Goal: Task Accomplishment & Management: Use online tool/utility

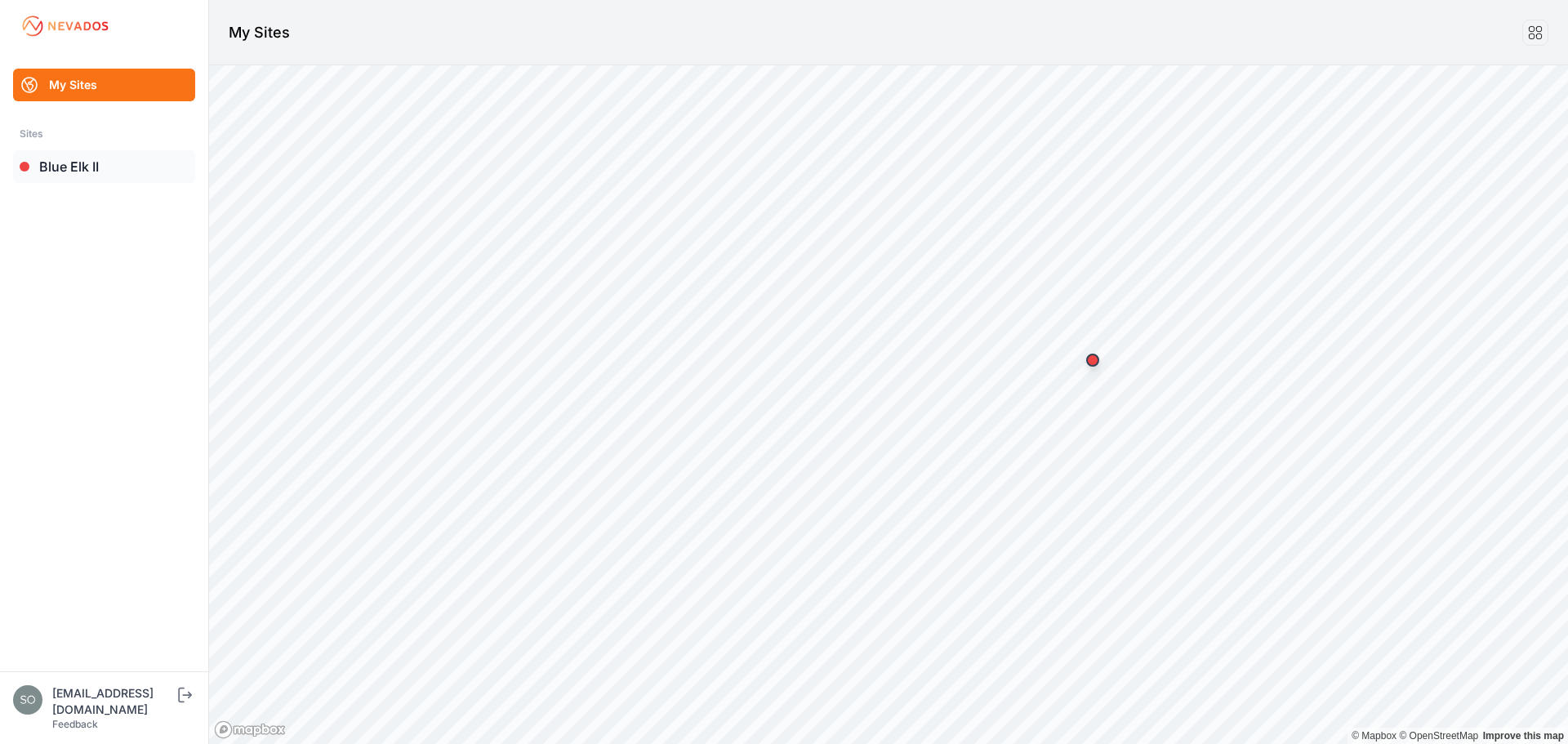
click at [124, 174] on link "Blue Elk II" at bounding box center [104, 167] width 182 height 33
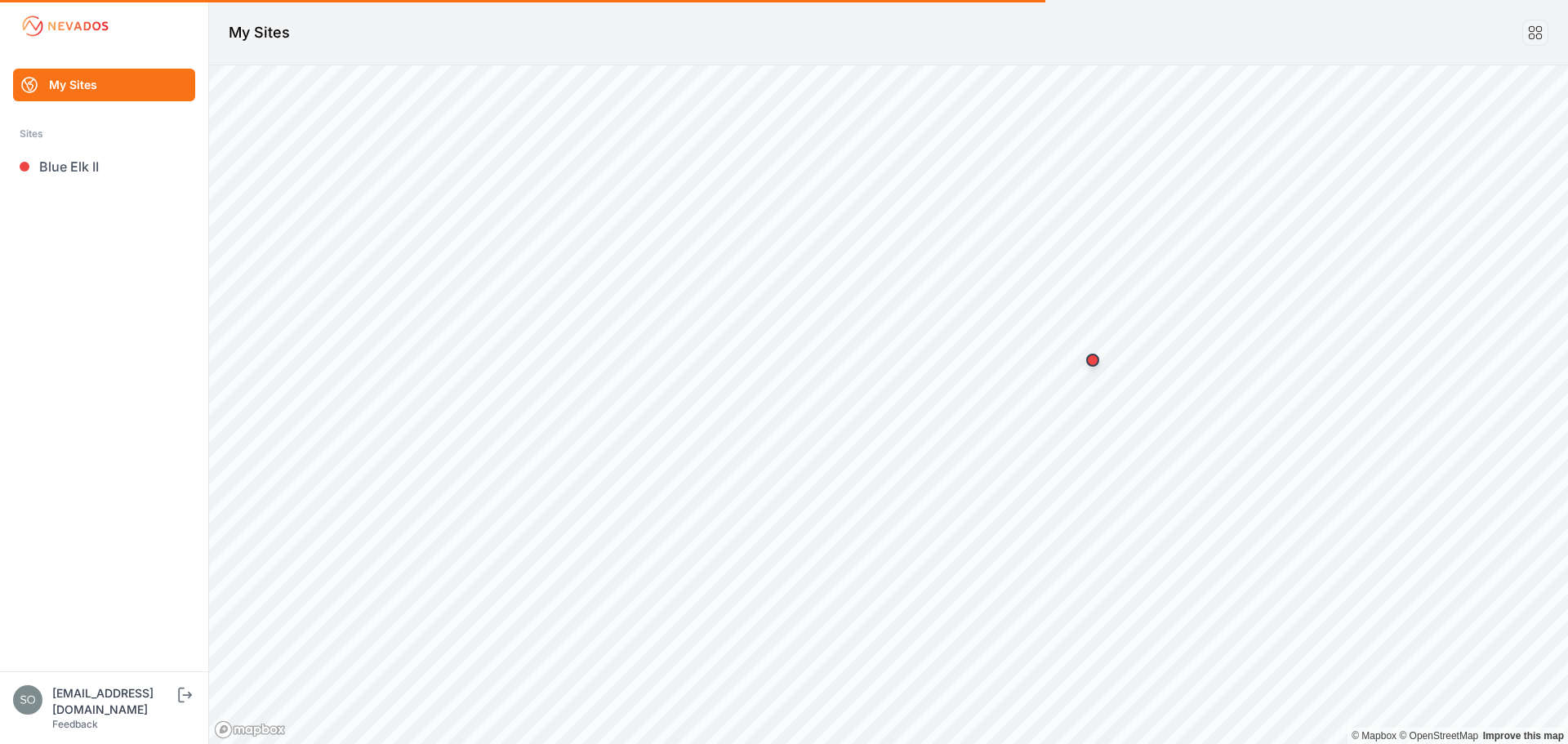
click at [111, 292] on ul "My Sites Sites Blue Elk II" at bounding box center [104, 370] width 169 height 603
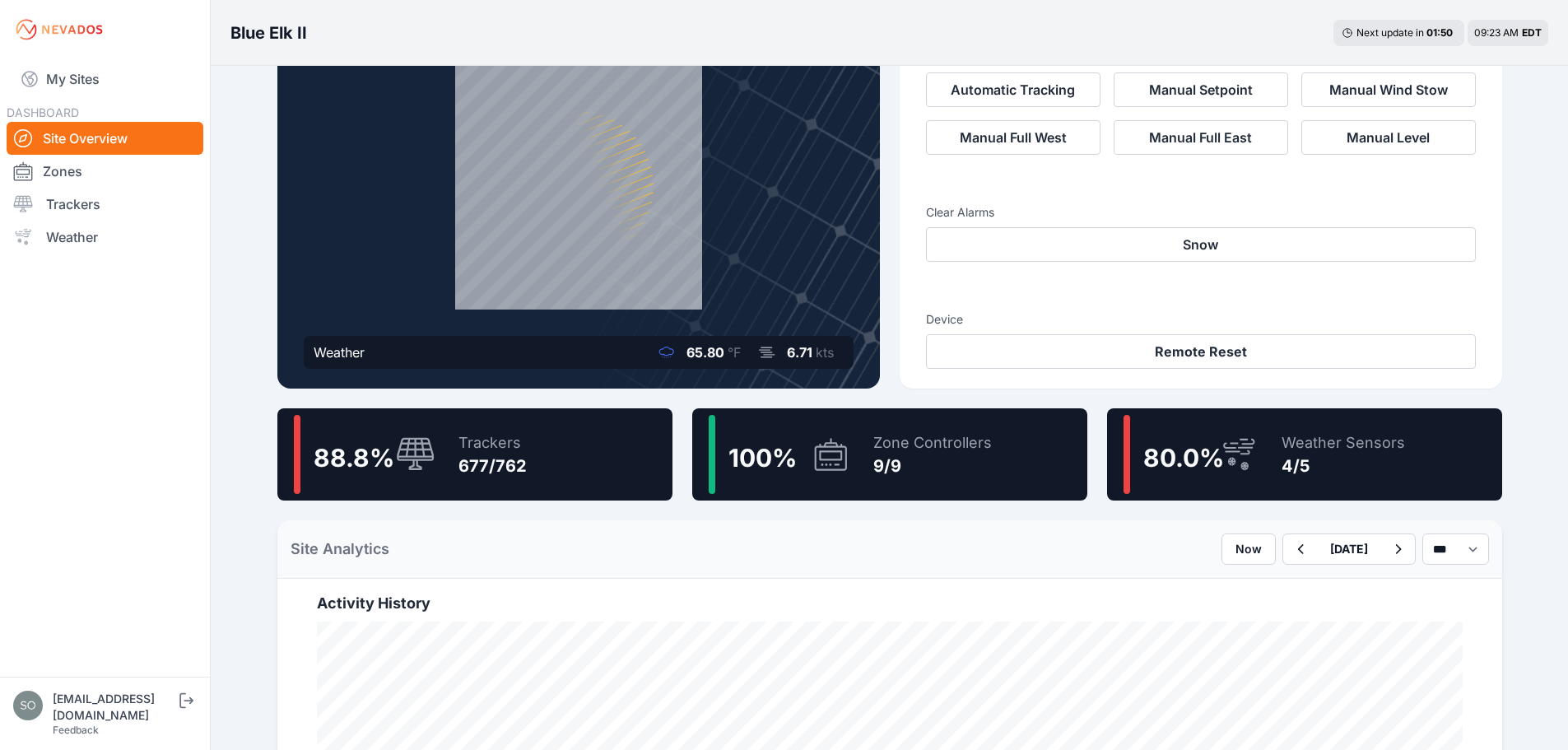
scroll to position [99, 0]
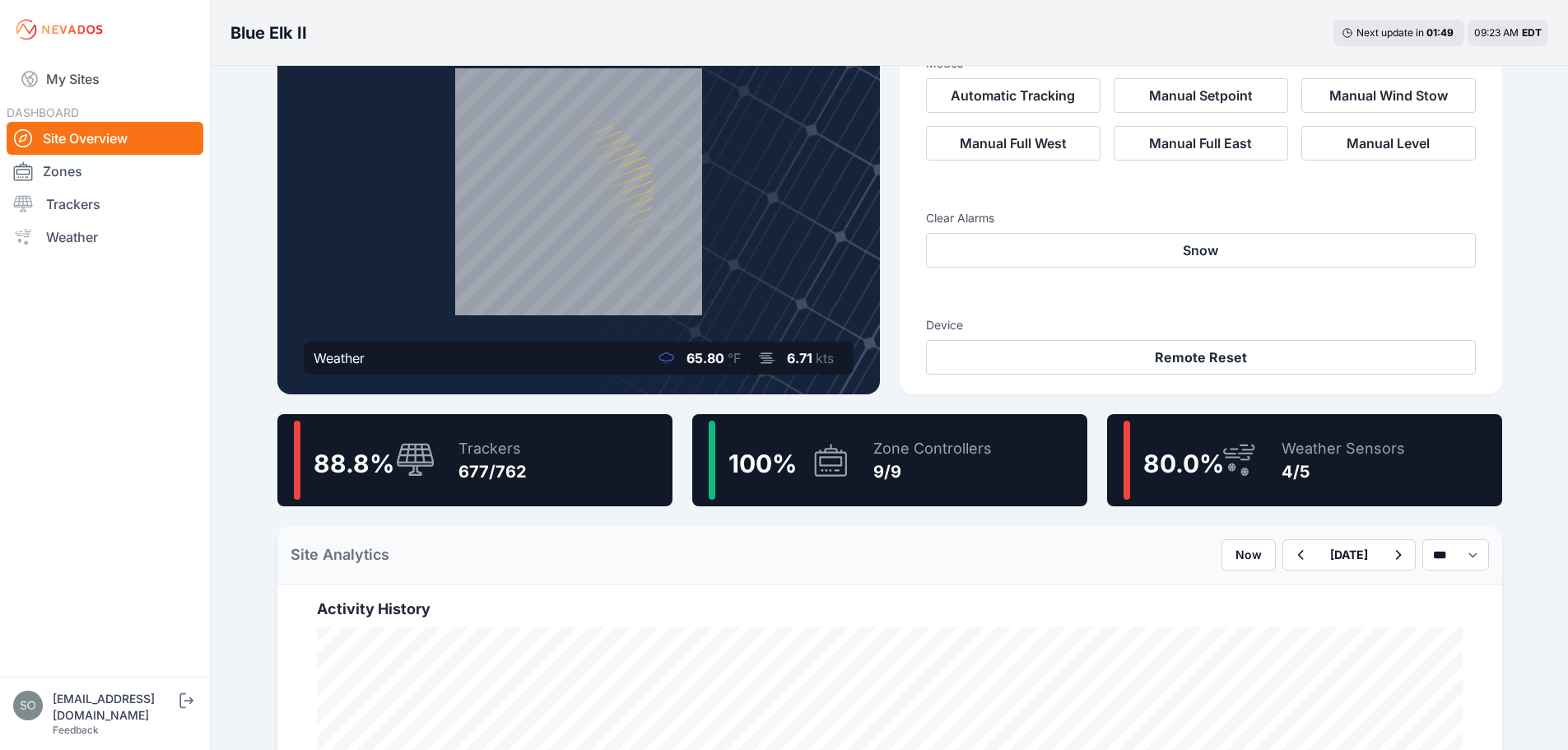
click at [482, 451] on div "Trackers" at bounding box center [492, 449] width 68 height 23
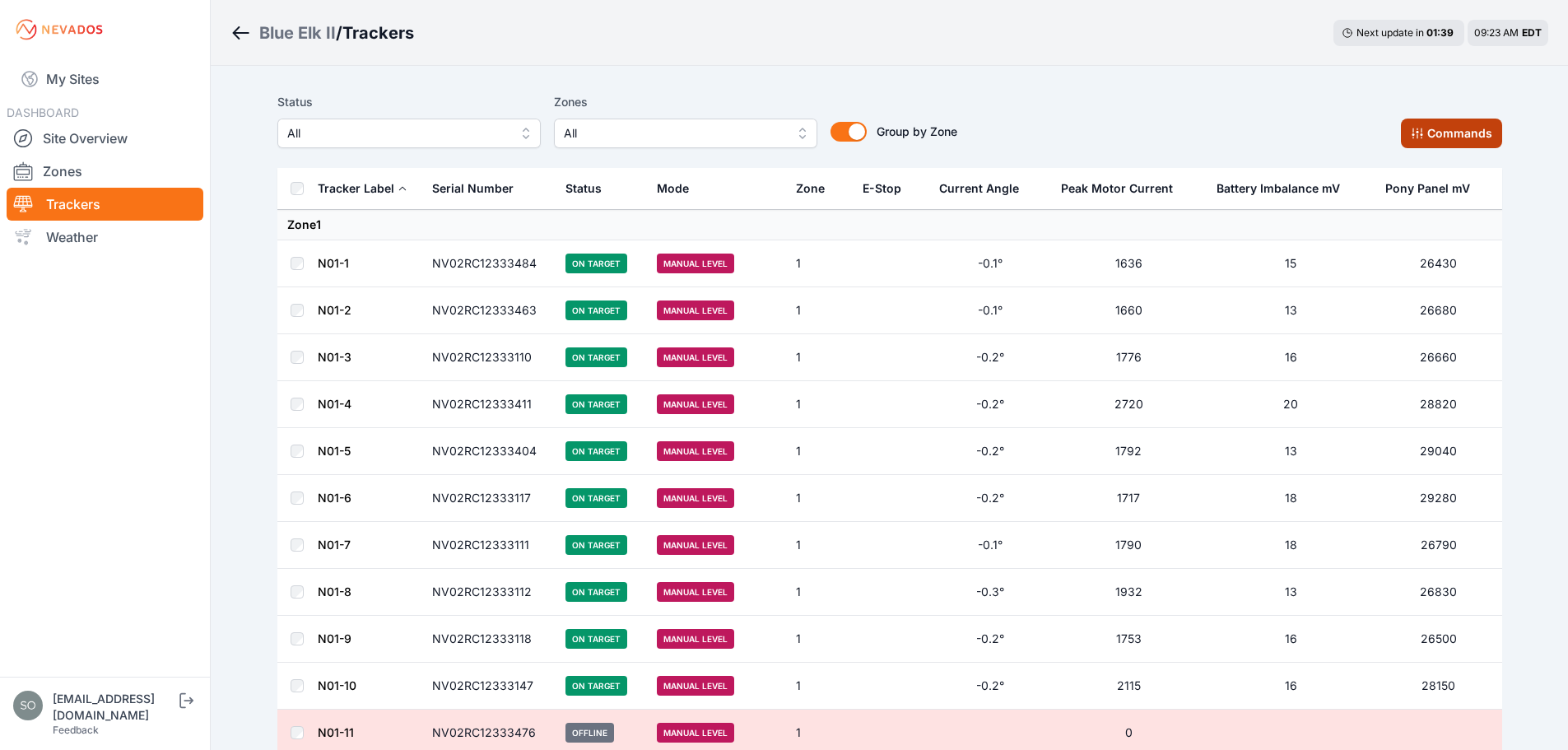
click at [1489, 140] on button "Commands" at bounding box center [1451, 133] width 101 height 29
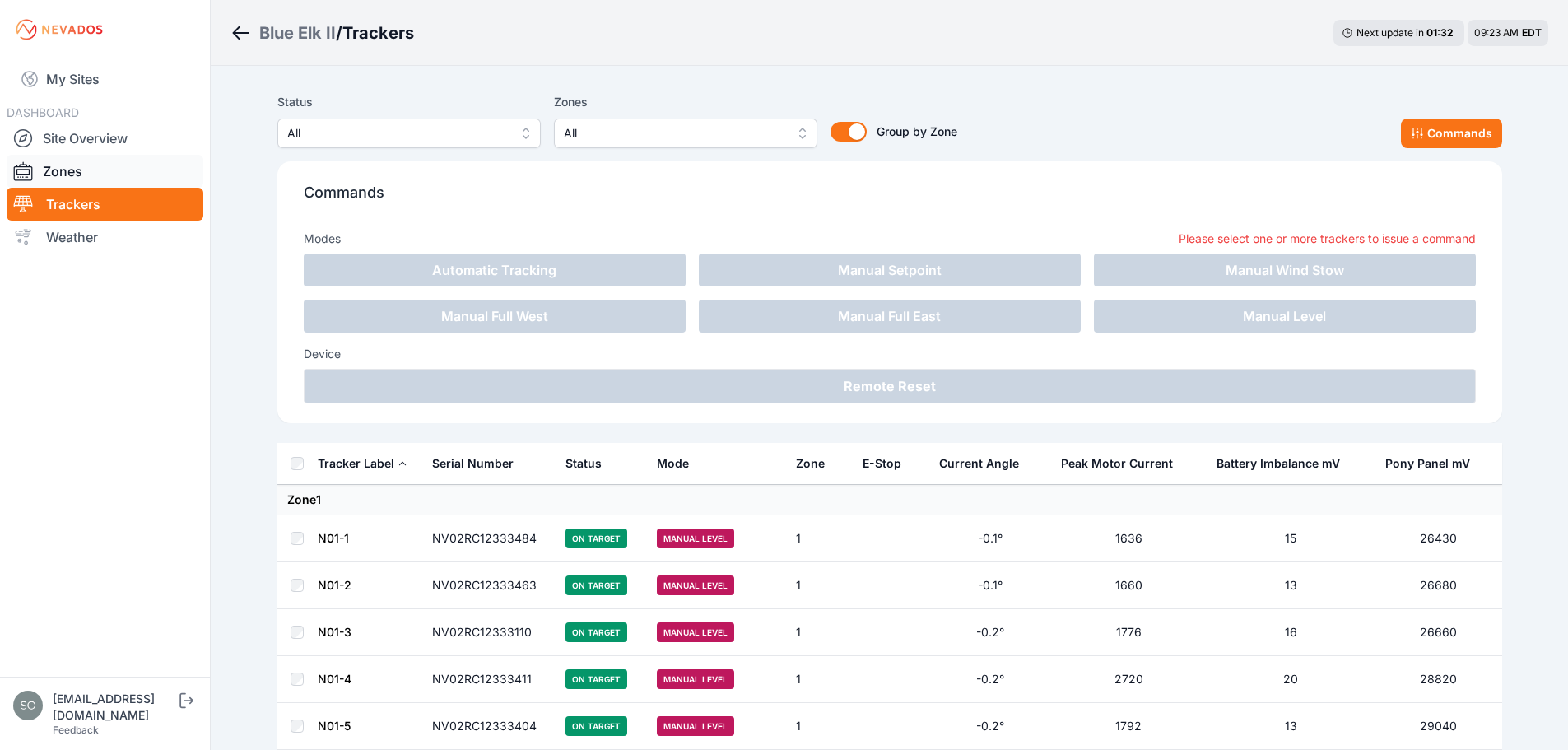
click at [80, 182] on link "Zones" at bounding box center [105, 171] width 197 height 33
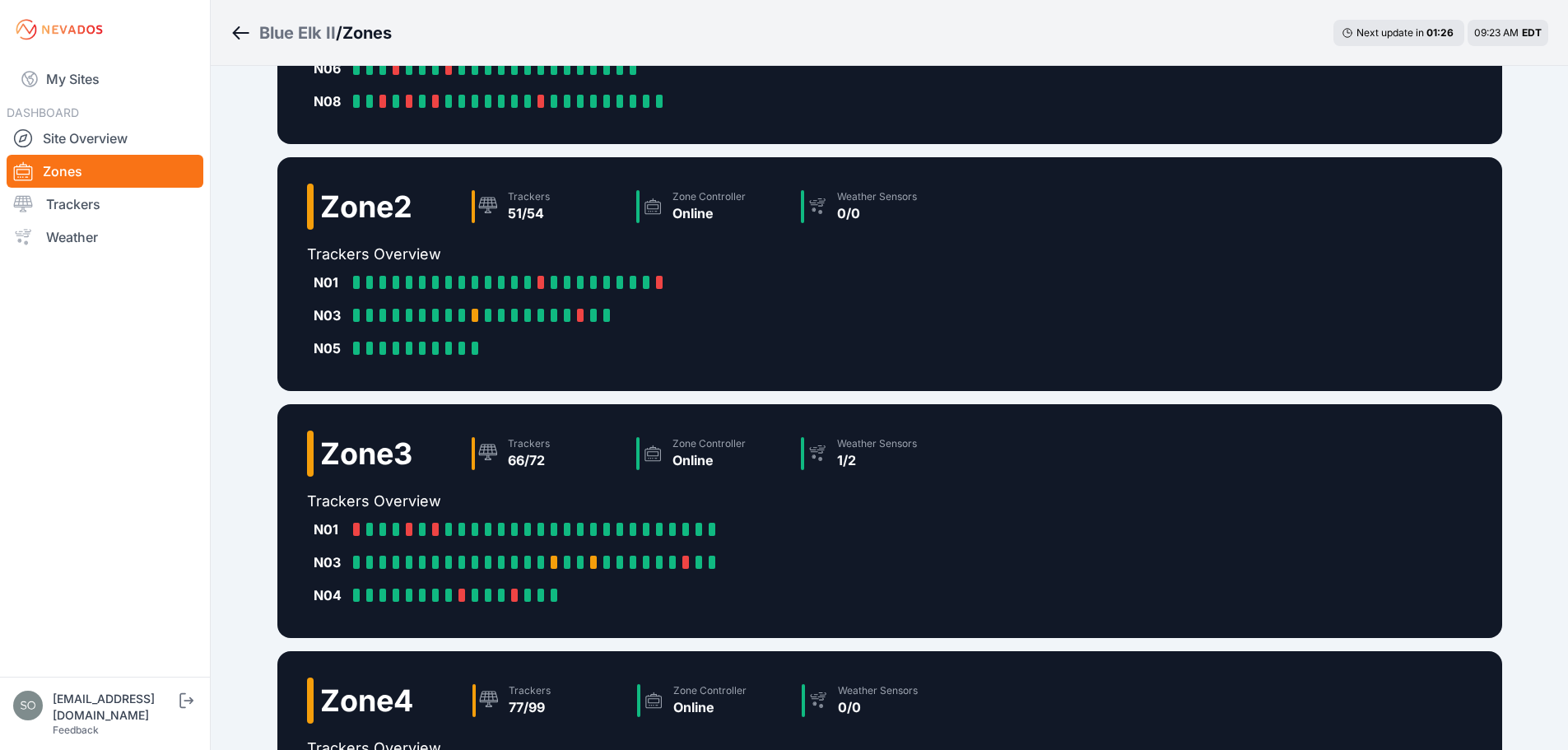
scroll to position [596, 0]
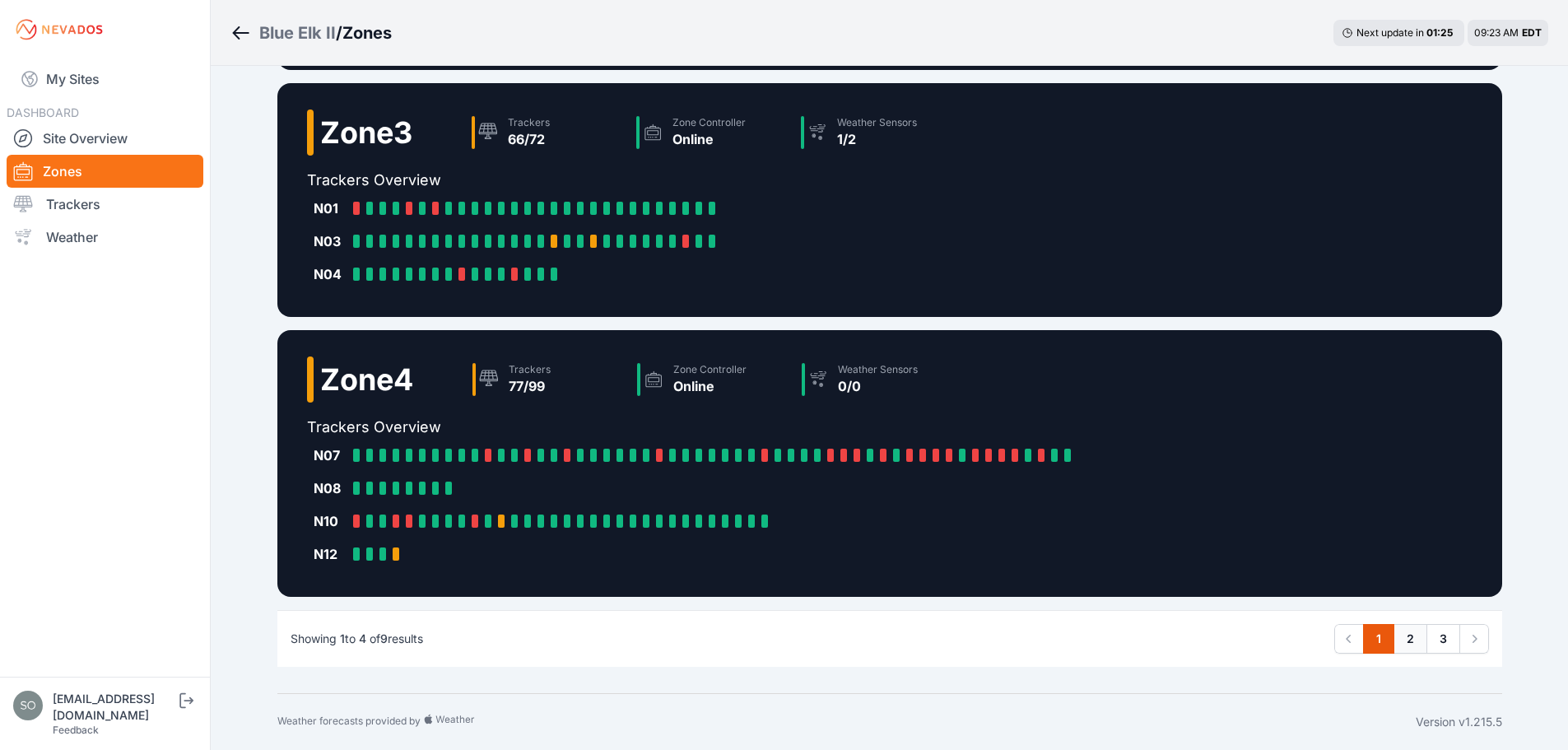
click at [1408, 641] on link "2" at bounding box center [1410, 639] width 34 height 29
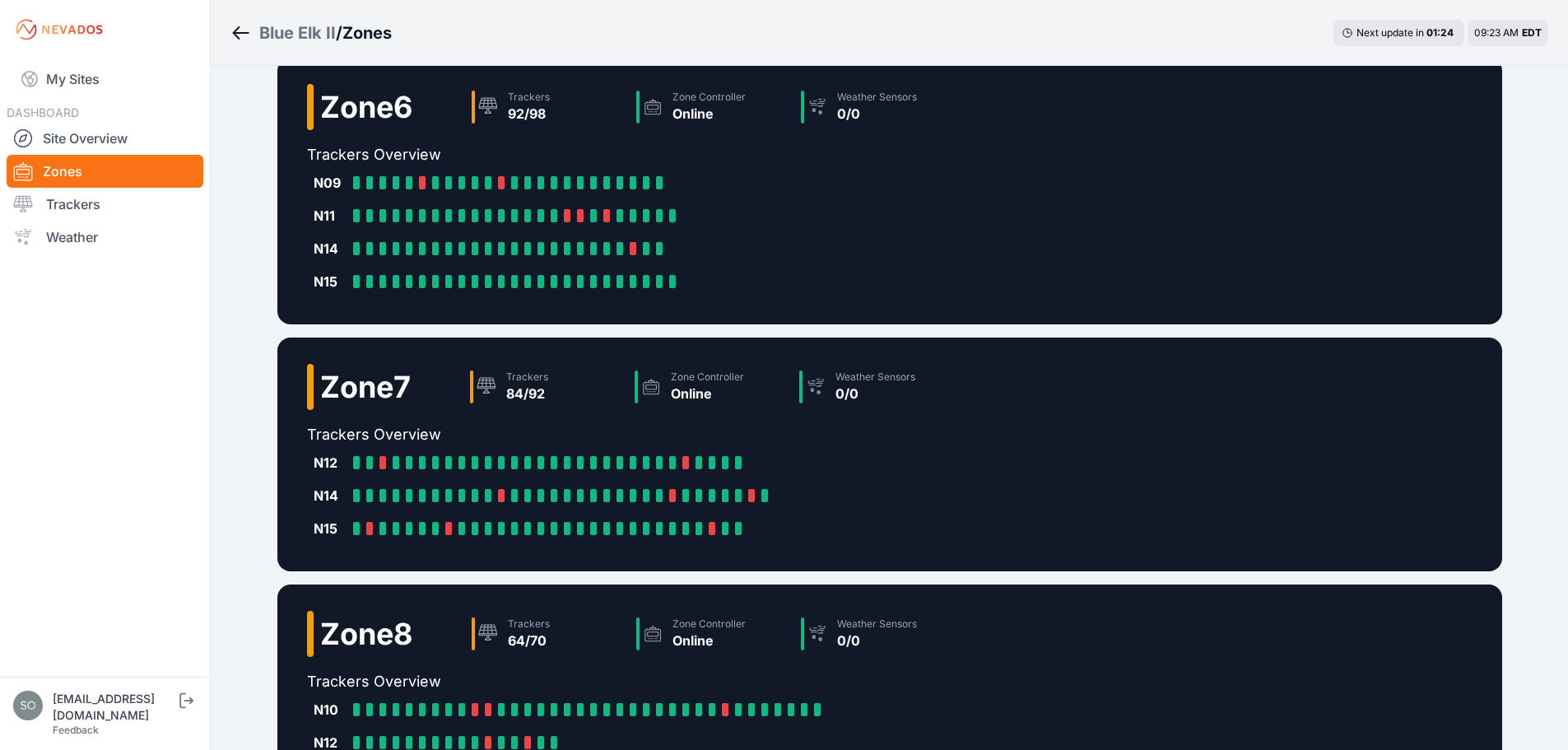
scroll to position [530, 0]
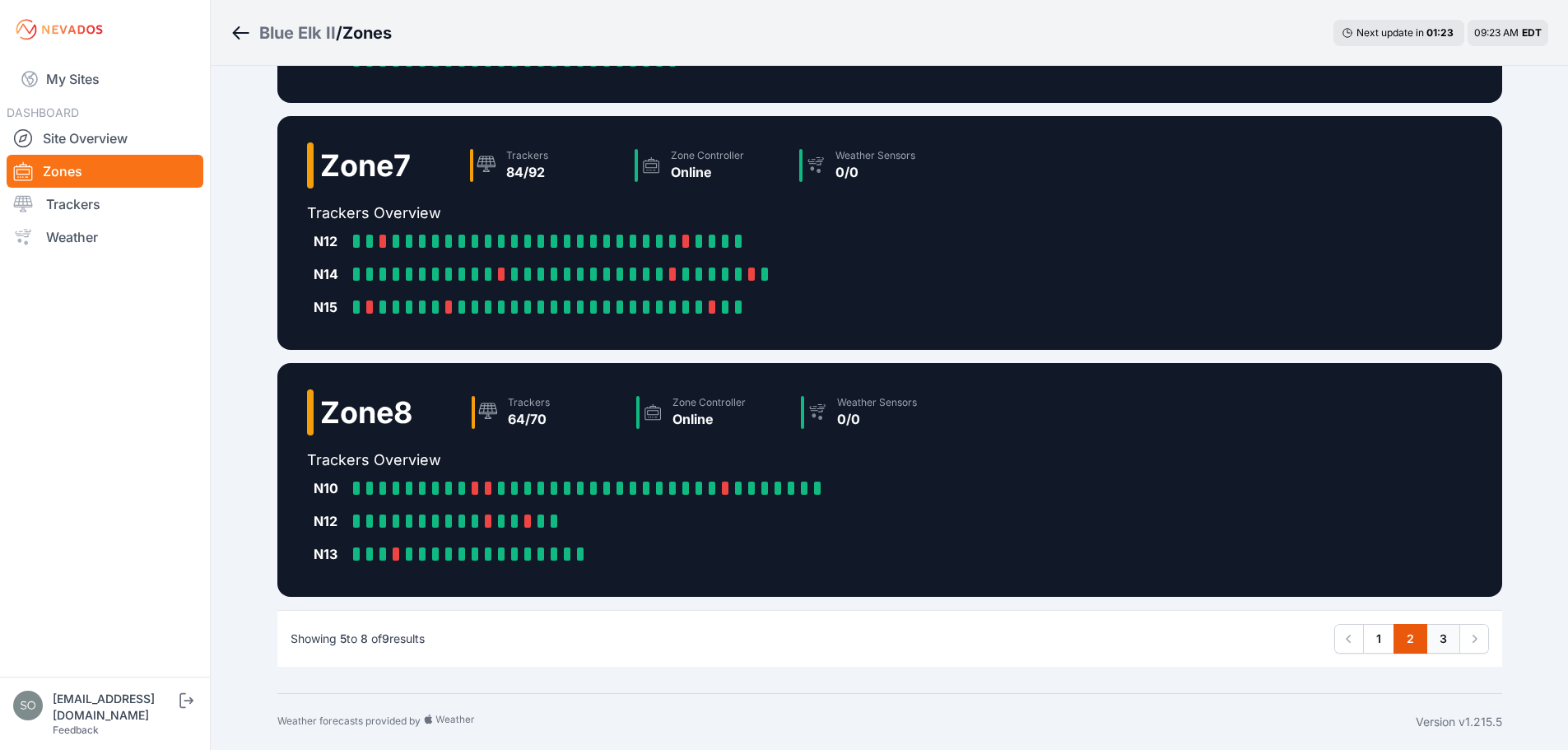
click at [1455, 649] on link "3" at bounding box center [1443, 639] width 34 height 29
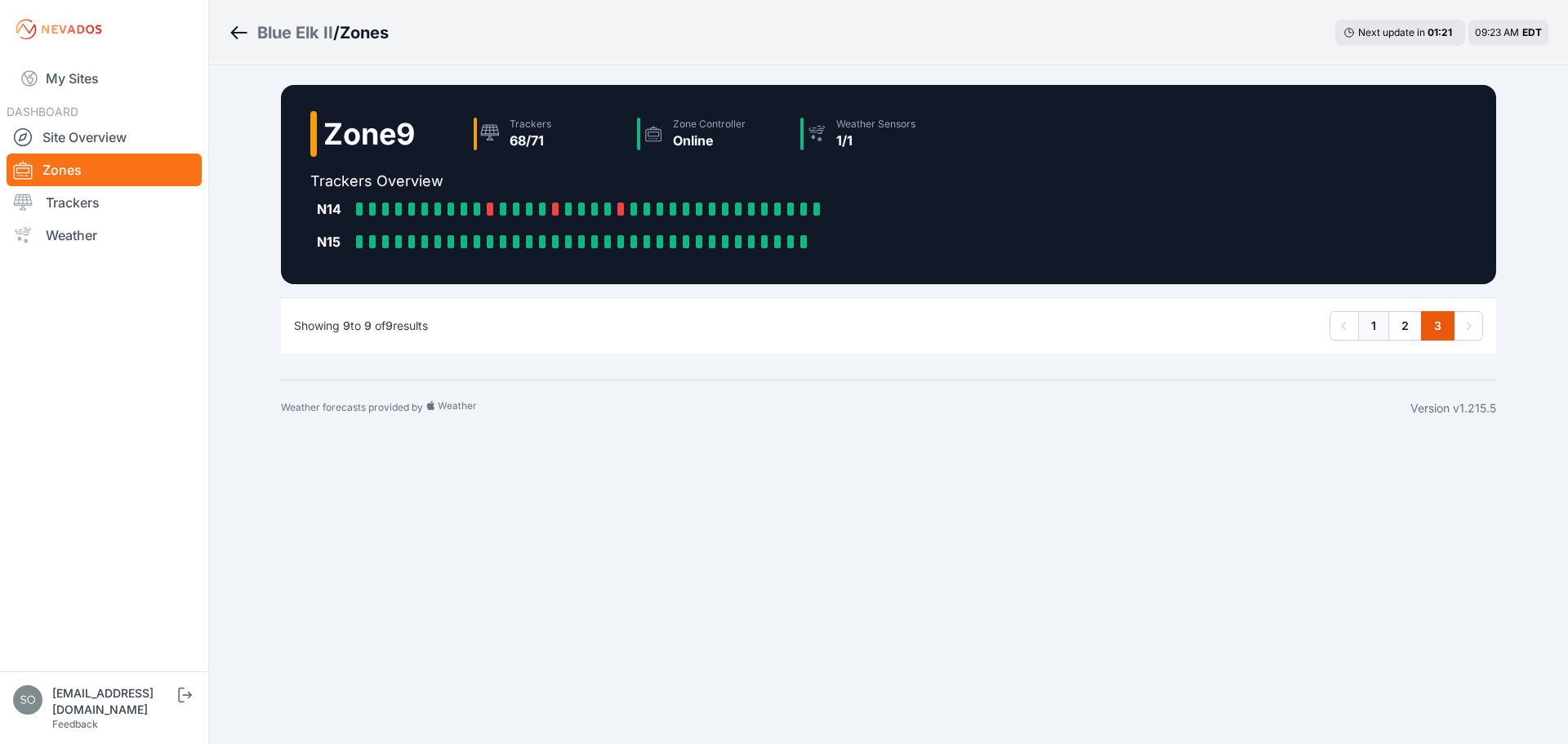
click at [1360, 332] on link "1" at bounding box center [1374, 326] width 31 height 29
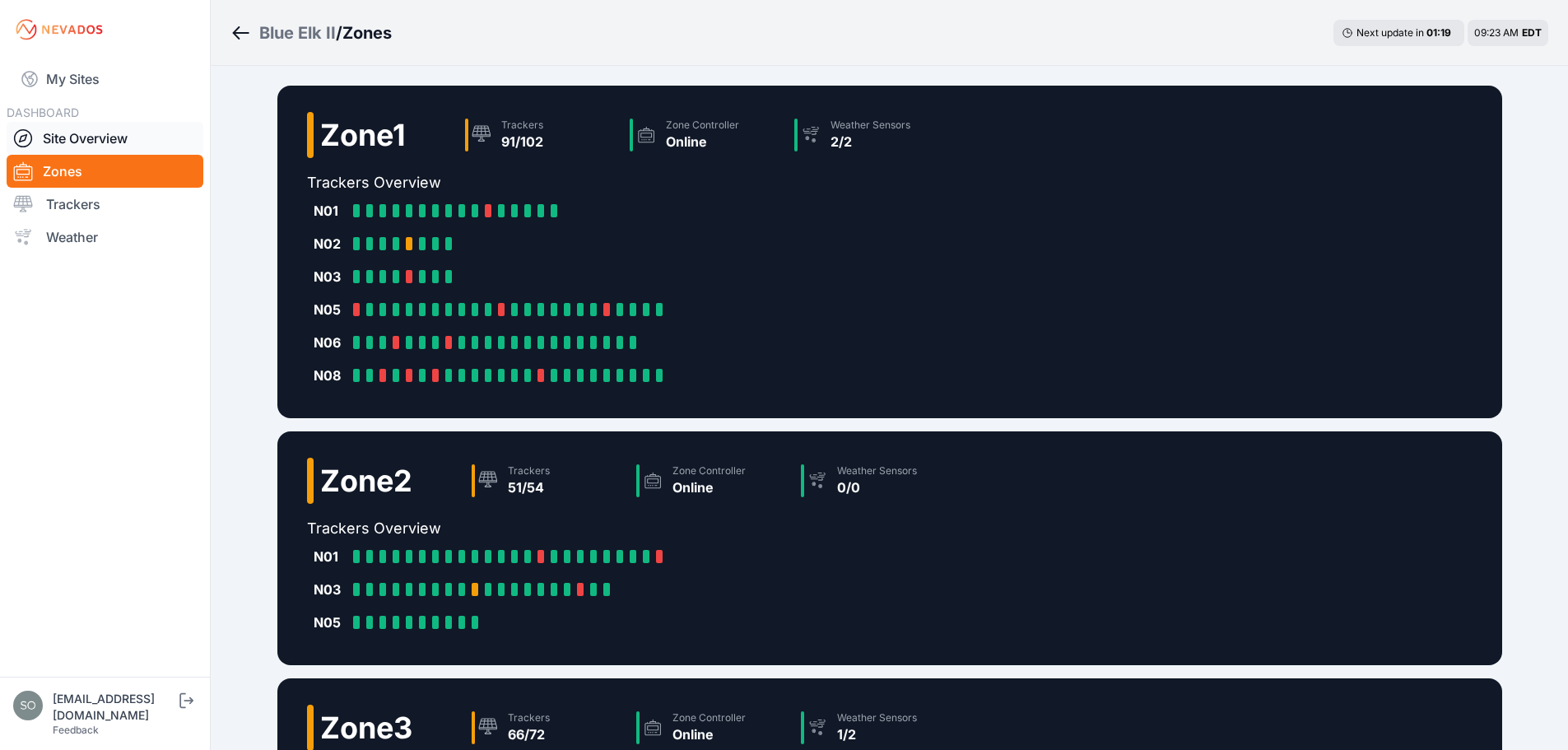
click at [103, 142] on link "Site Overview" at bounding box center [105, 138] width 197 height 33
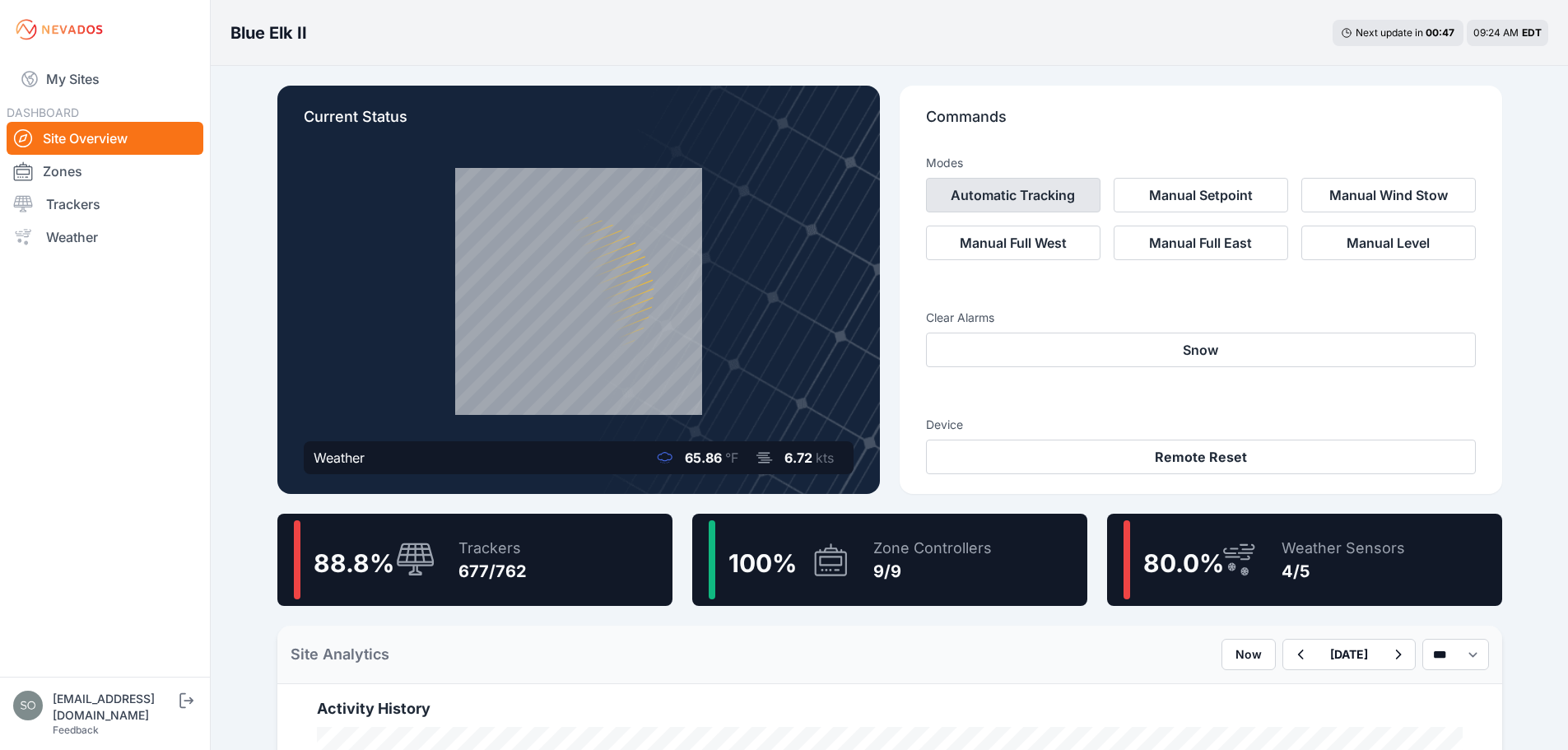
click at [1038, 199] on button "Automatic Tracking" at bounding box center [1013, 195] width 174 height 35
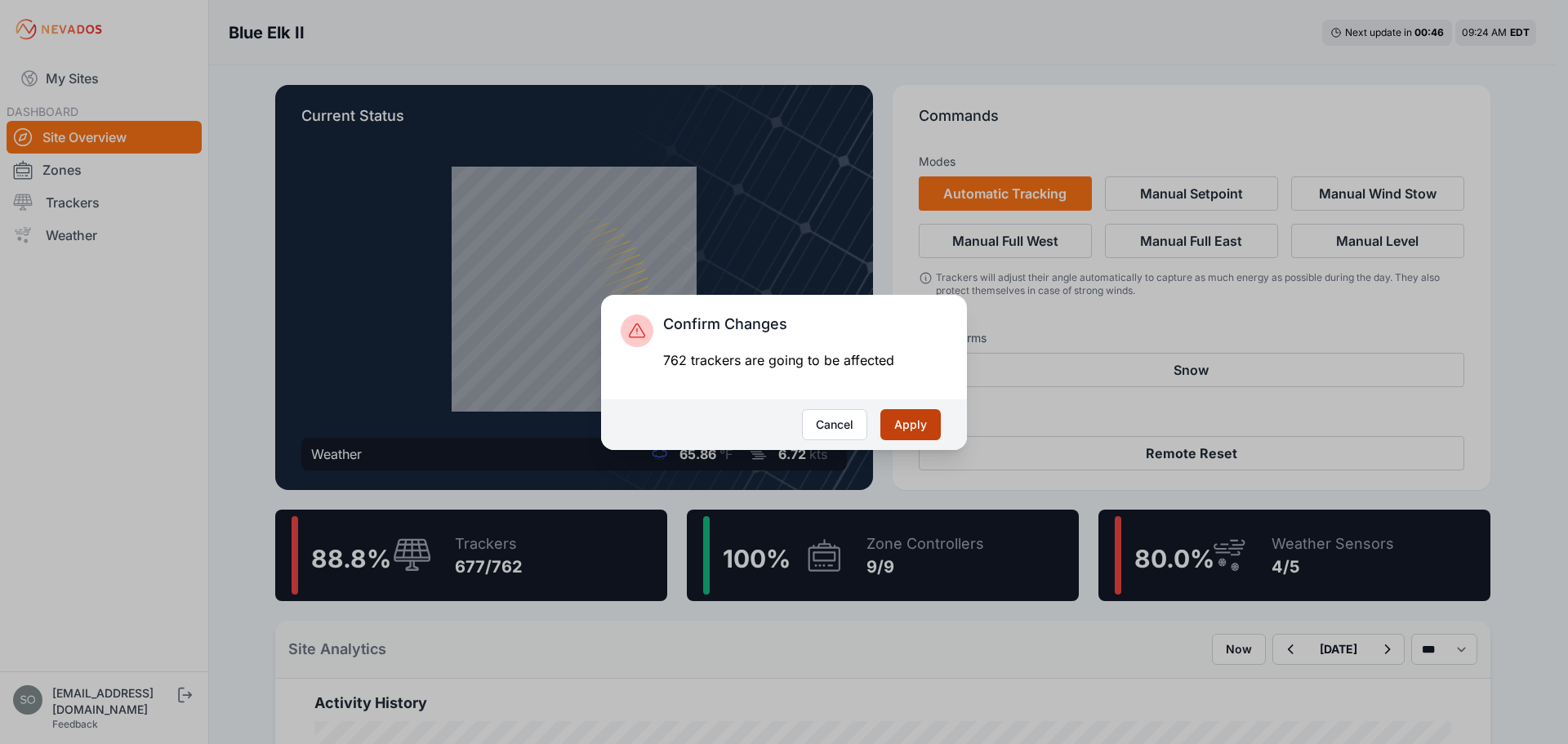
click at [912, 431] on button "Apply" at bounding box center [911, 425] width 61 height 31
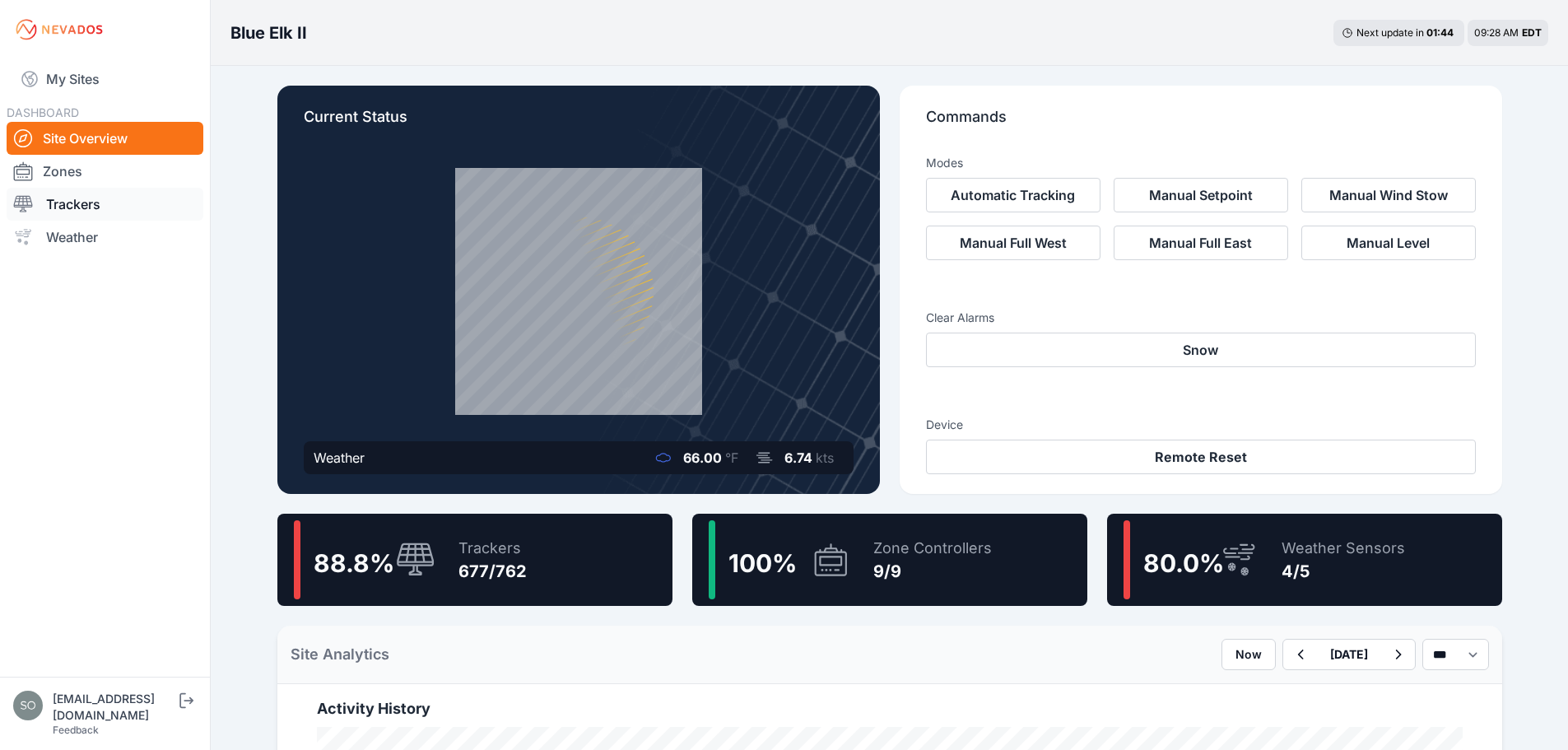
click at [108, 204] on link "Trackers" at bounding box center [105, 205] width 197 height 33
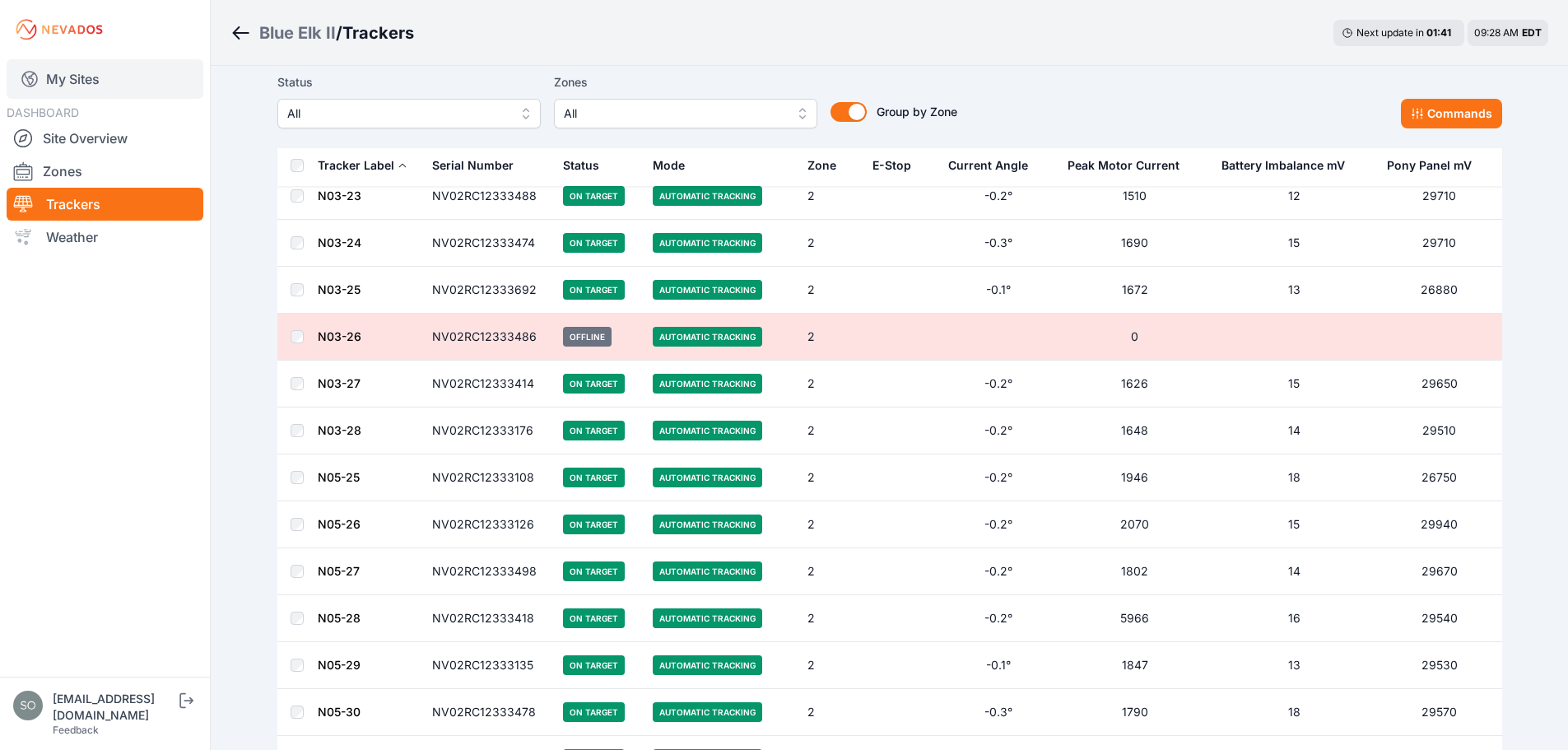
scroll to position [6658, 0]
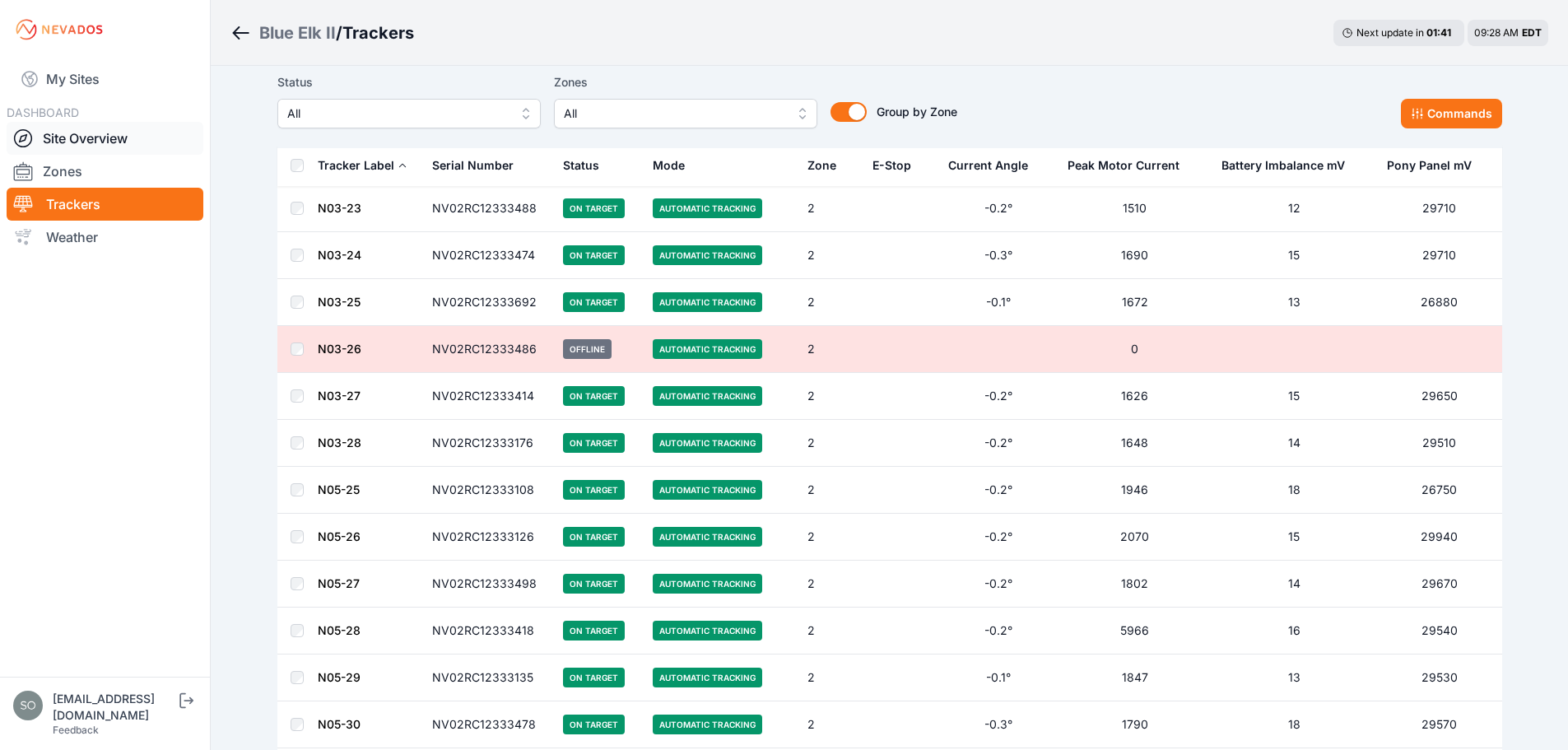
click at [111, 135] on link "Site Overview" at bounding box center [105, 138] width 197 height 33
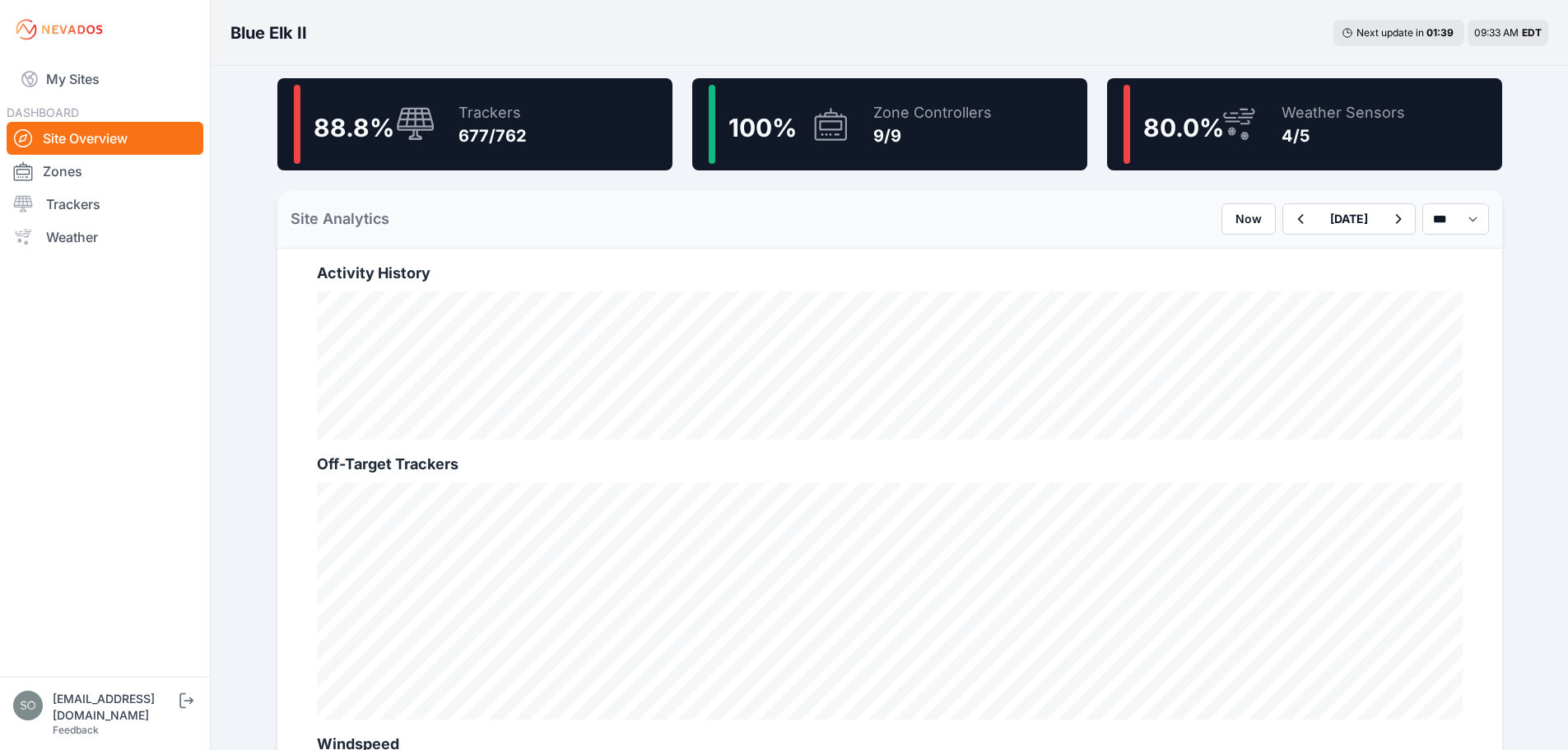
scroll to position [439, 0]
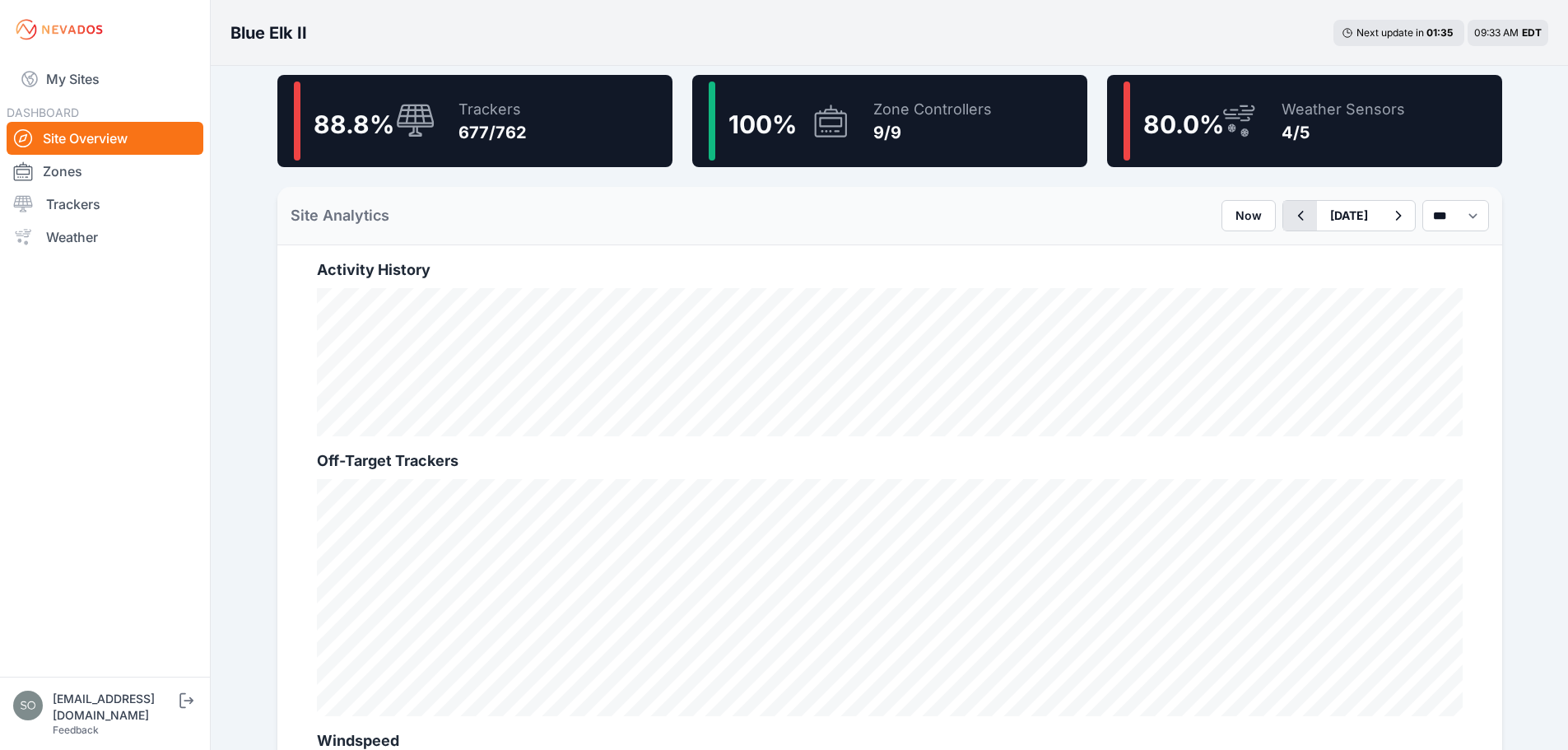
click at [1289, 218] on icon "button" at bounding box center [1300, 216] width 21 height 20
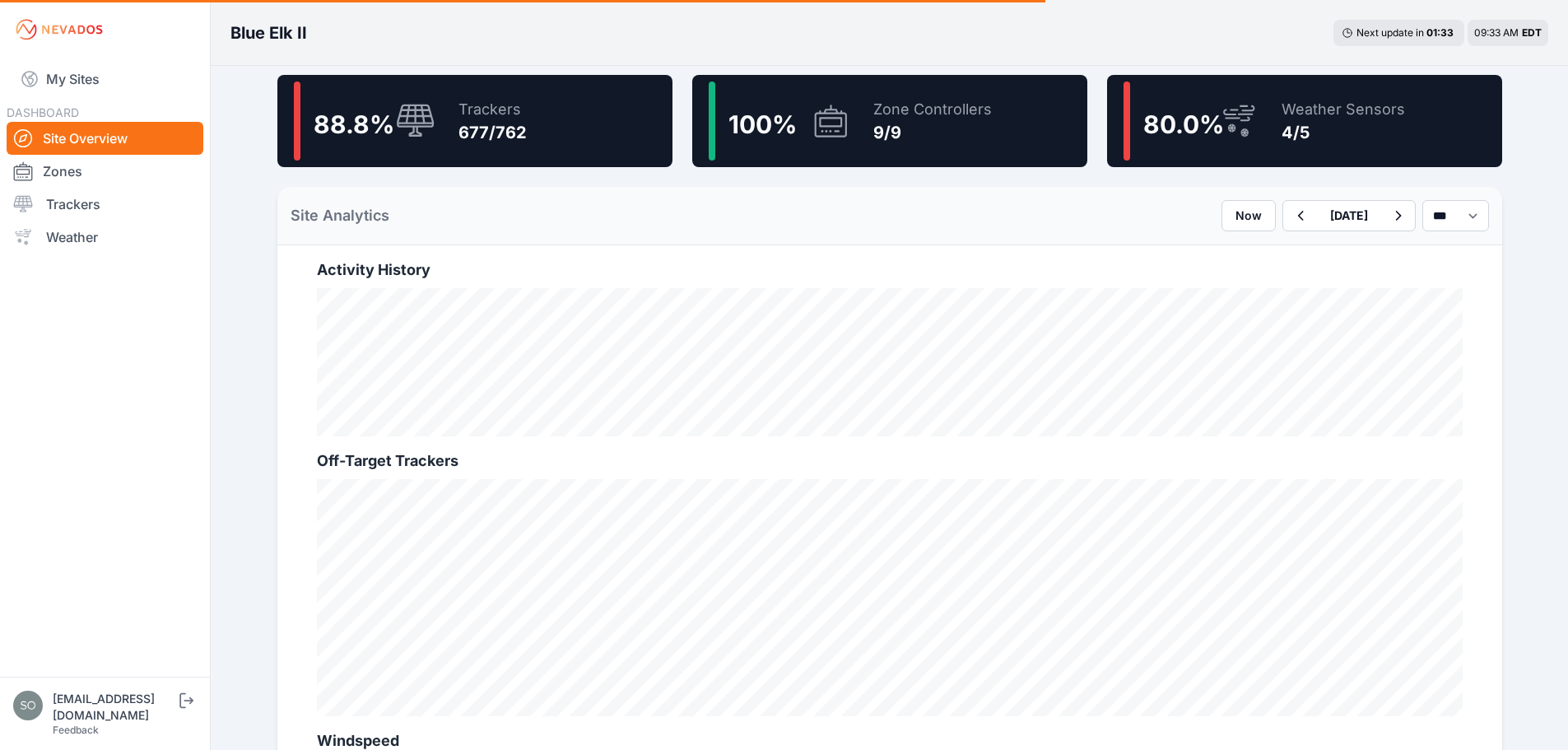
click at [259, 461] on div "Current Status Weather 66.13 °F 6.75 kts Commands Modes Automatic Tracking Manu…" at bounding box center [890, 485] width 1264 height 1716
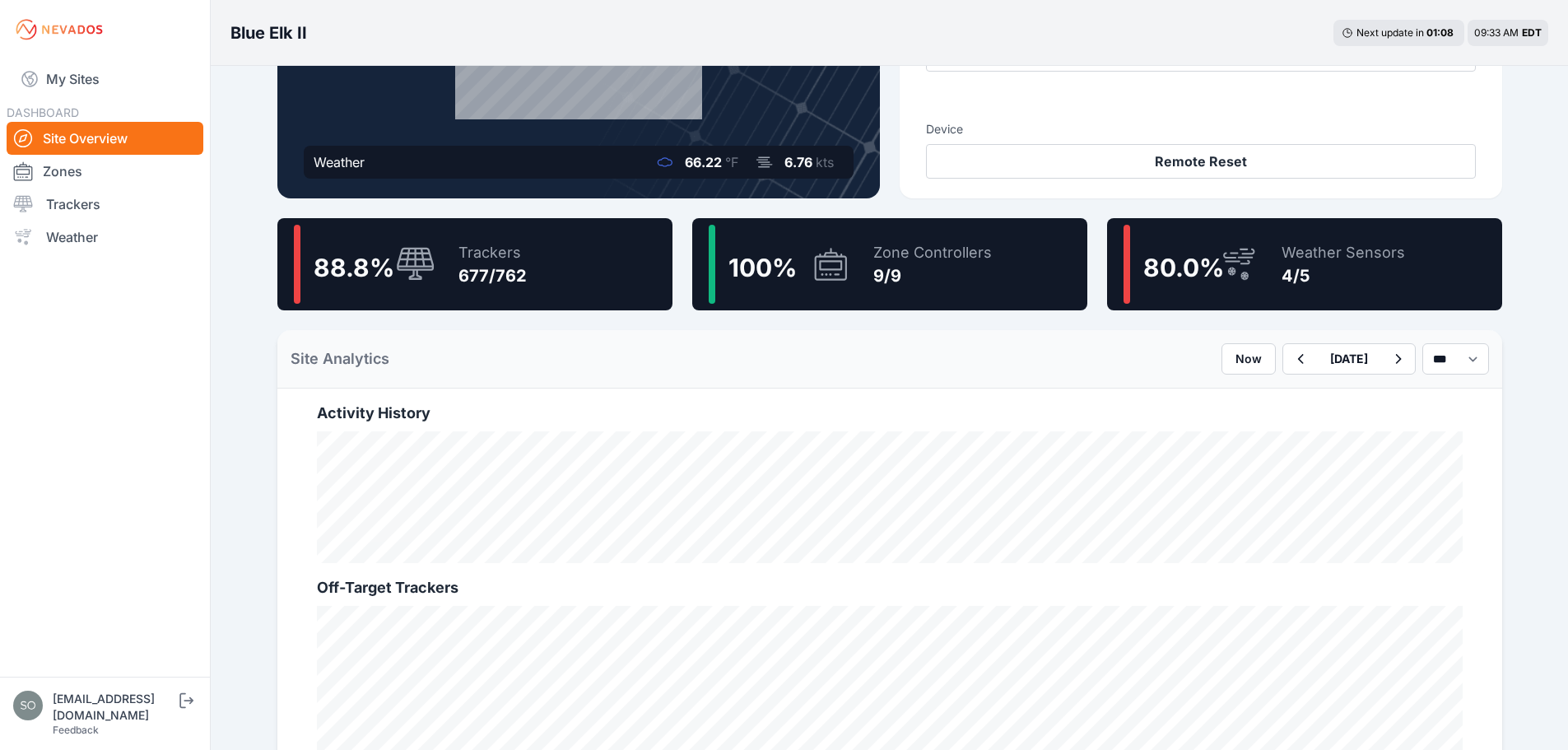
scroll to position [357, 0]
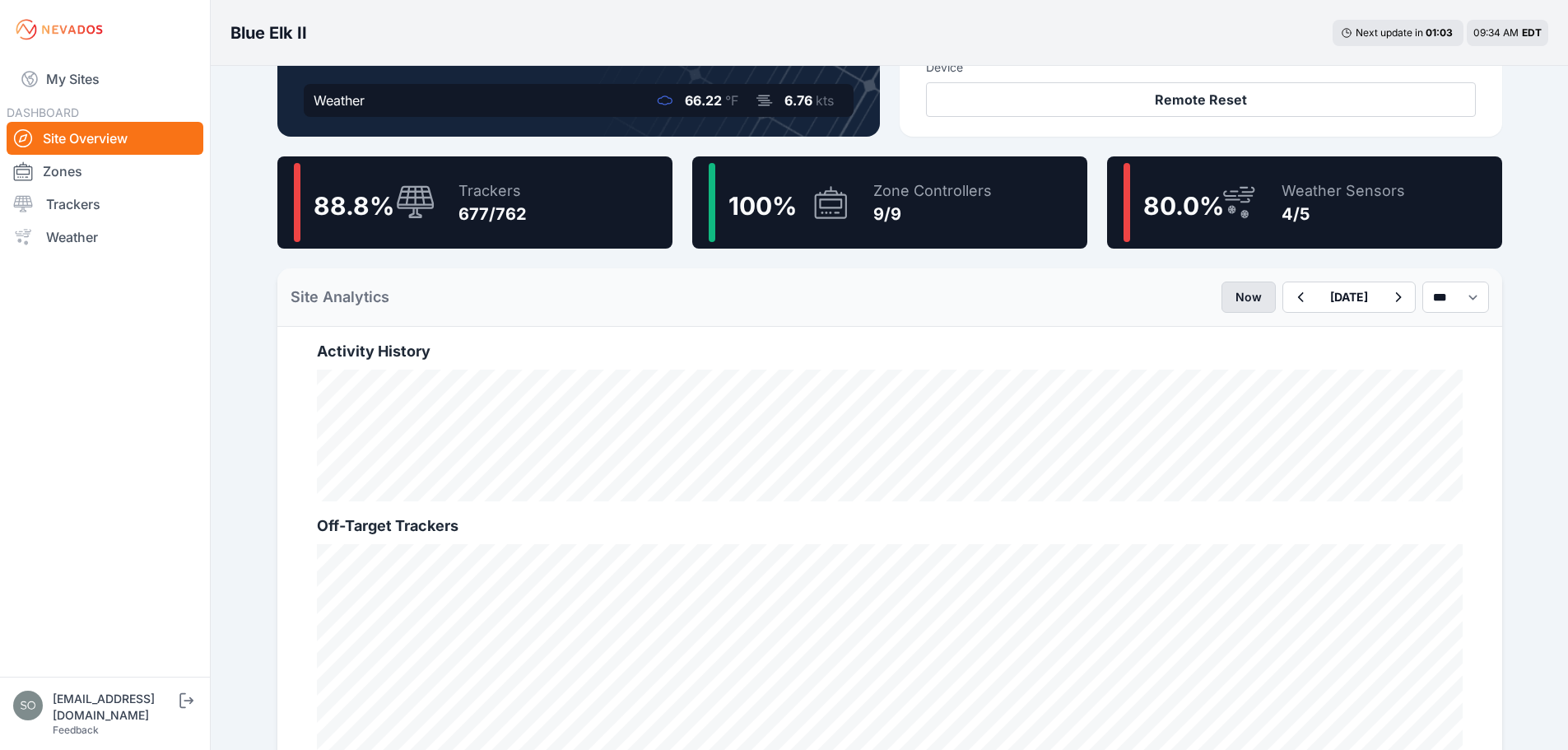
click at [1221, 300] on button "Now" at bounding box center [1248, 297] width 54 height 31
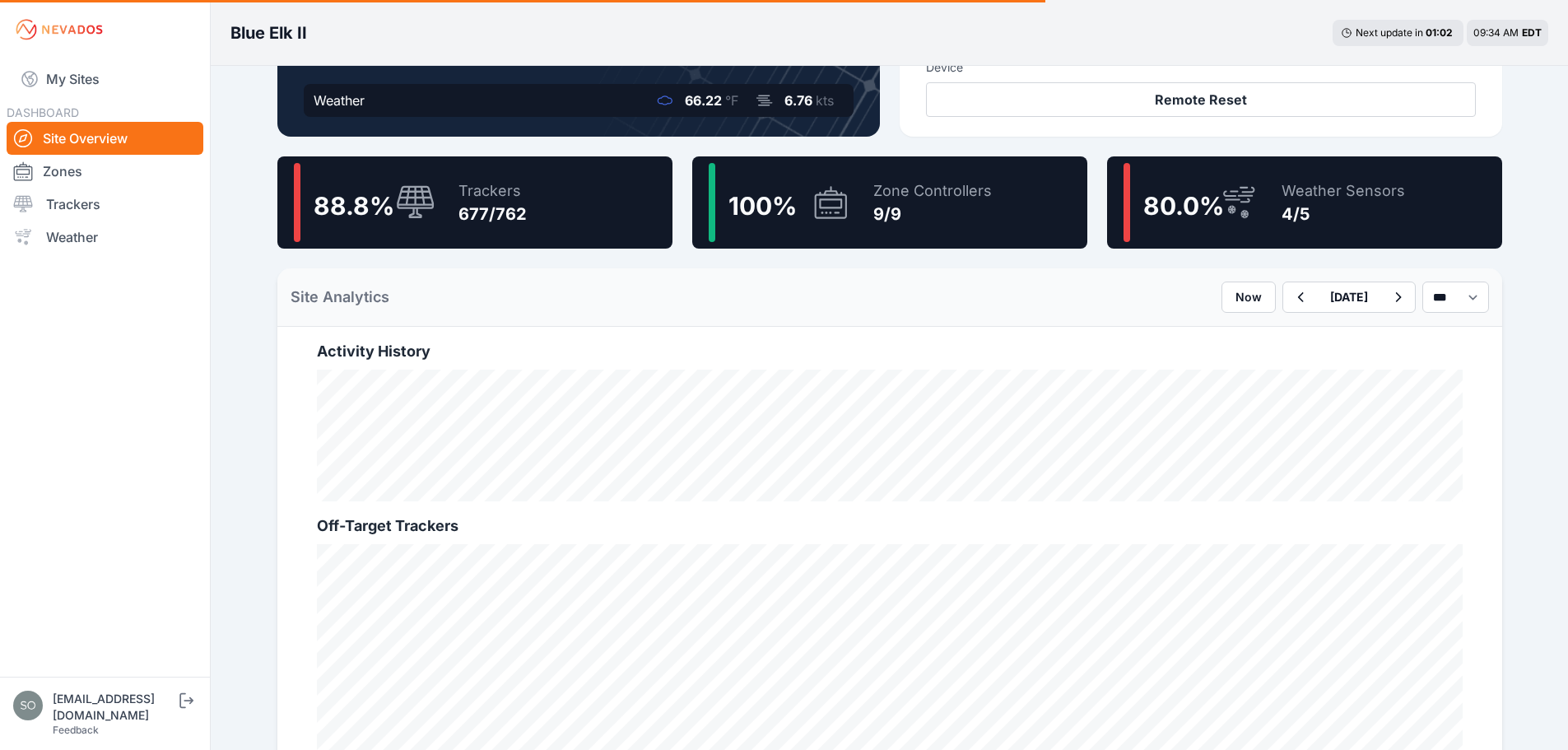
click at [246, 383] on div "Blue Elk II Next update in 01 : 02 09:34 AM EDT Current Status Weather 66.22 °F…" at bounding box center [784, 553] width 1568 height 1822
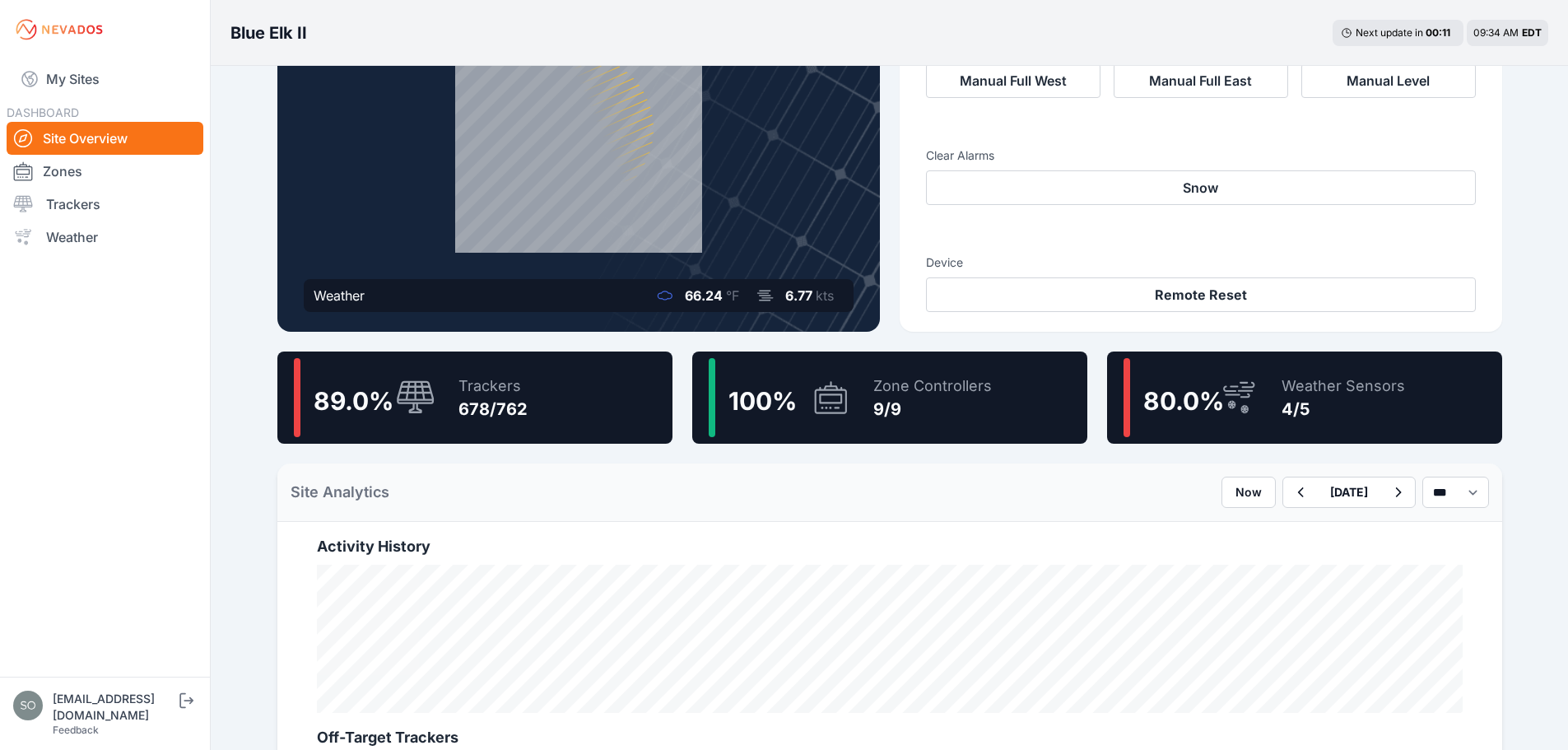
scroll to position [165, 0]
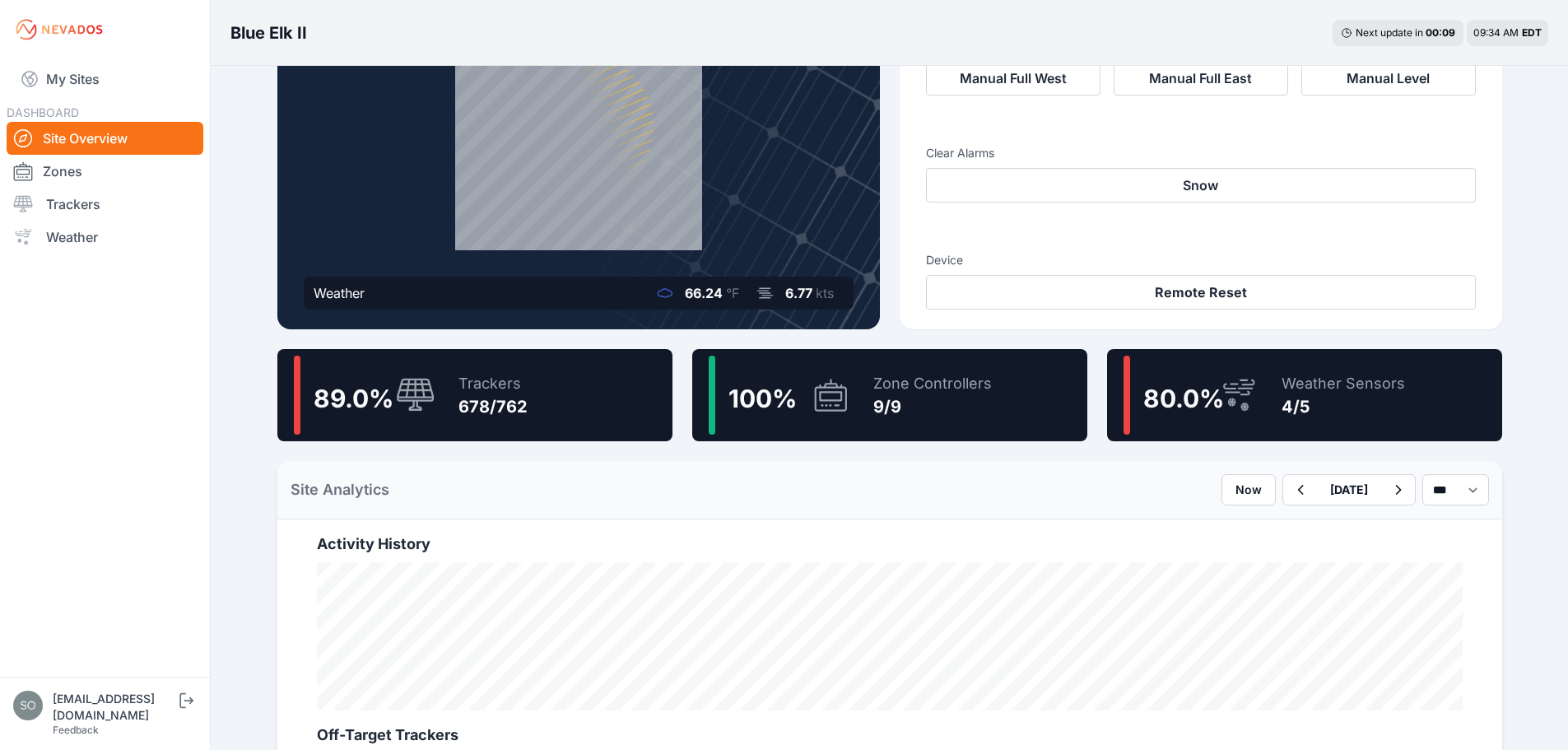
click at [212, 395] on div "Blue Elk II Next update in 00 : 09 09:34 AM EDT Current Status Weather 66.24 °F…" at bounding box center [784, 754] width 1568 height 1838
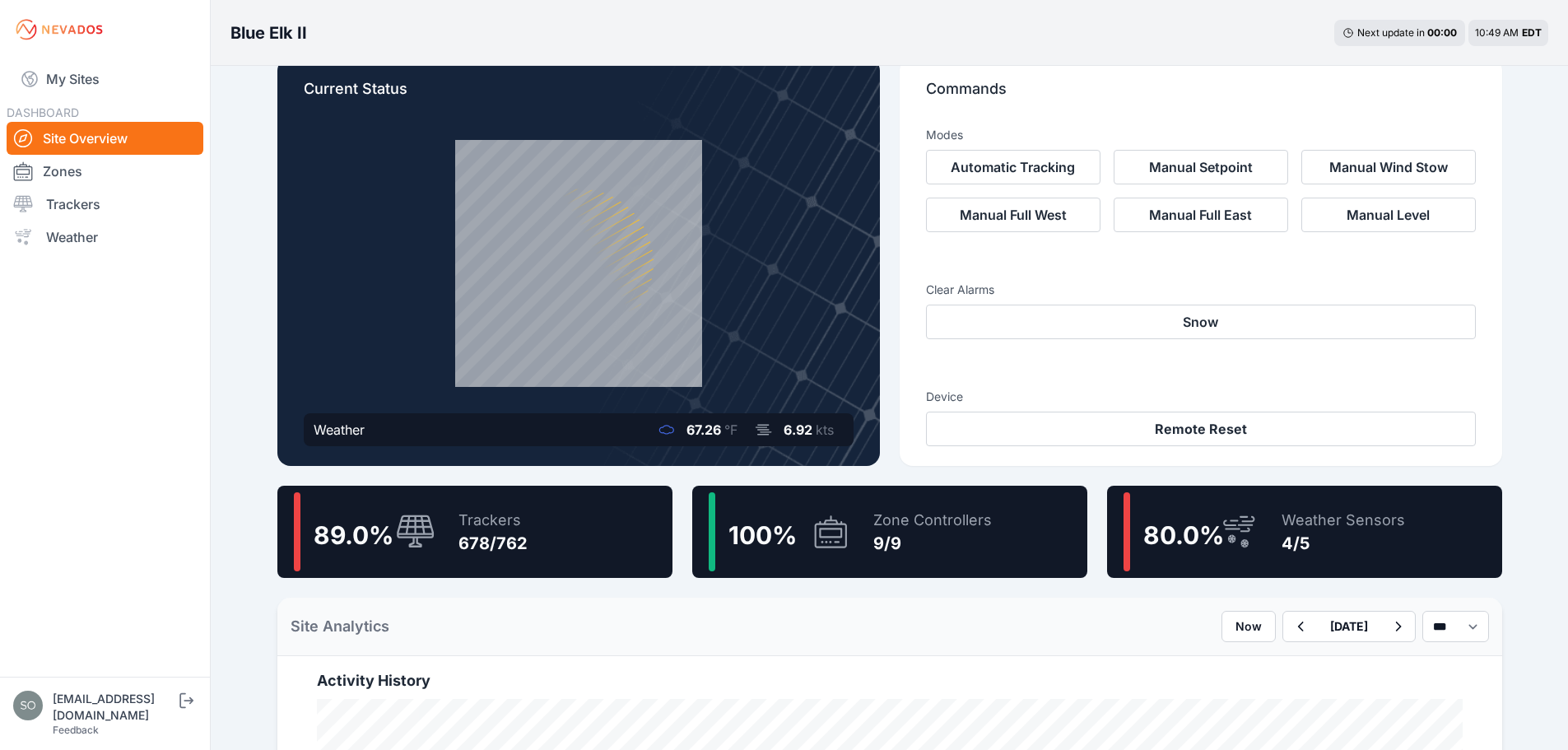
scroll to position [27, 0]
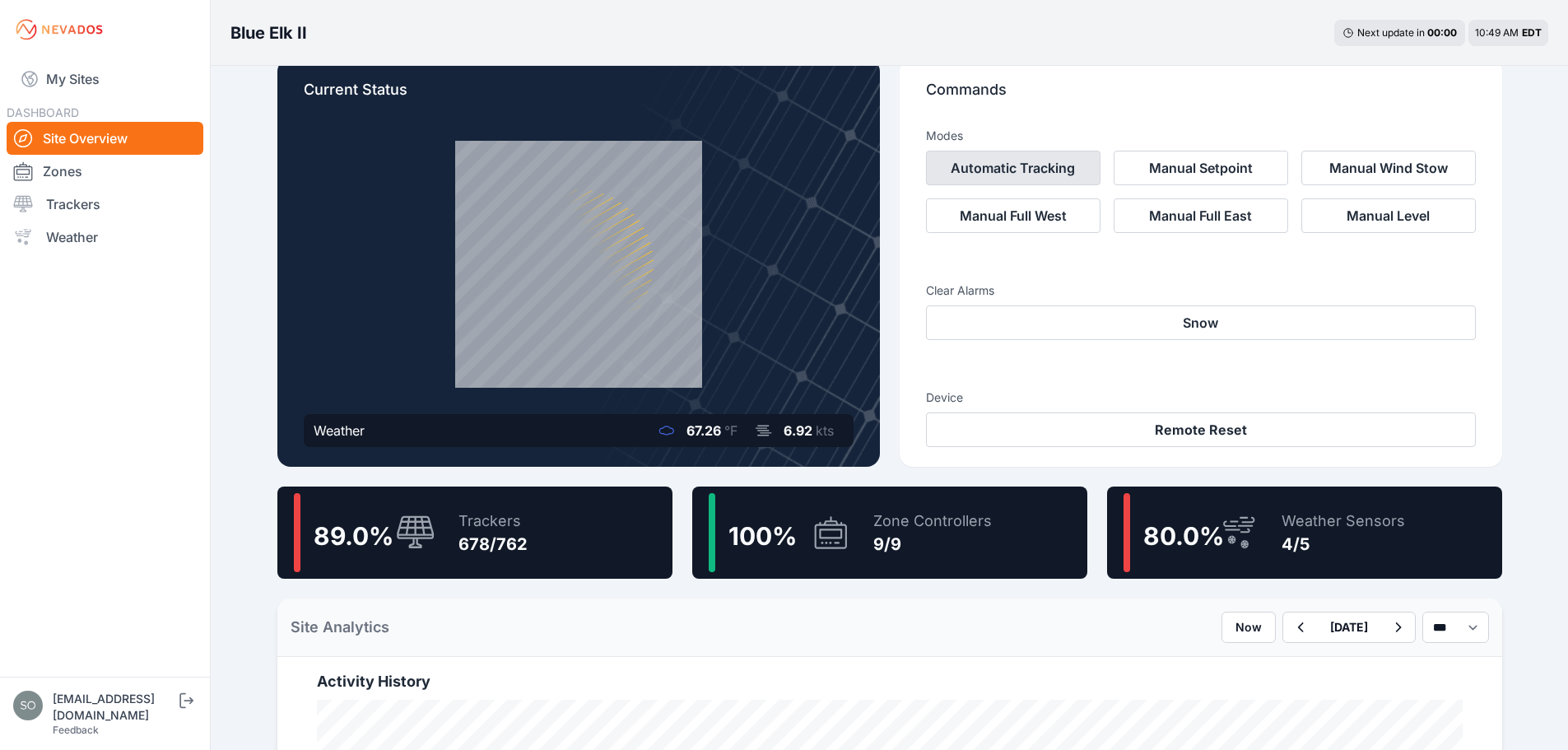
click at [1060, 171] on button "Automatic Tracking" at bounding box center [1013, 168] width 174 height 35
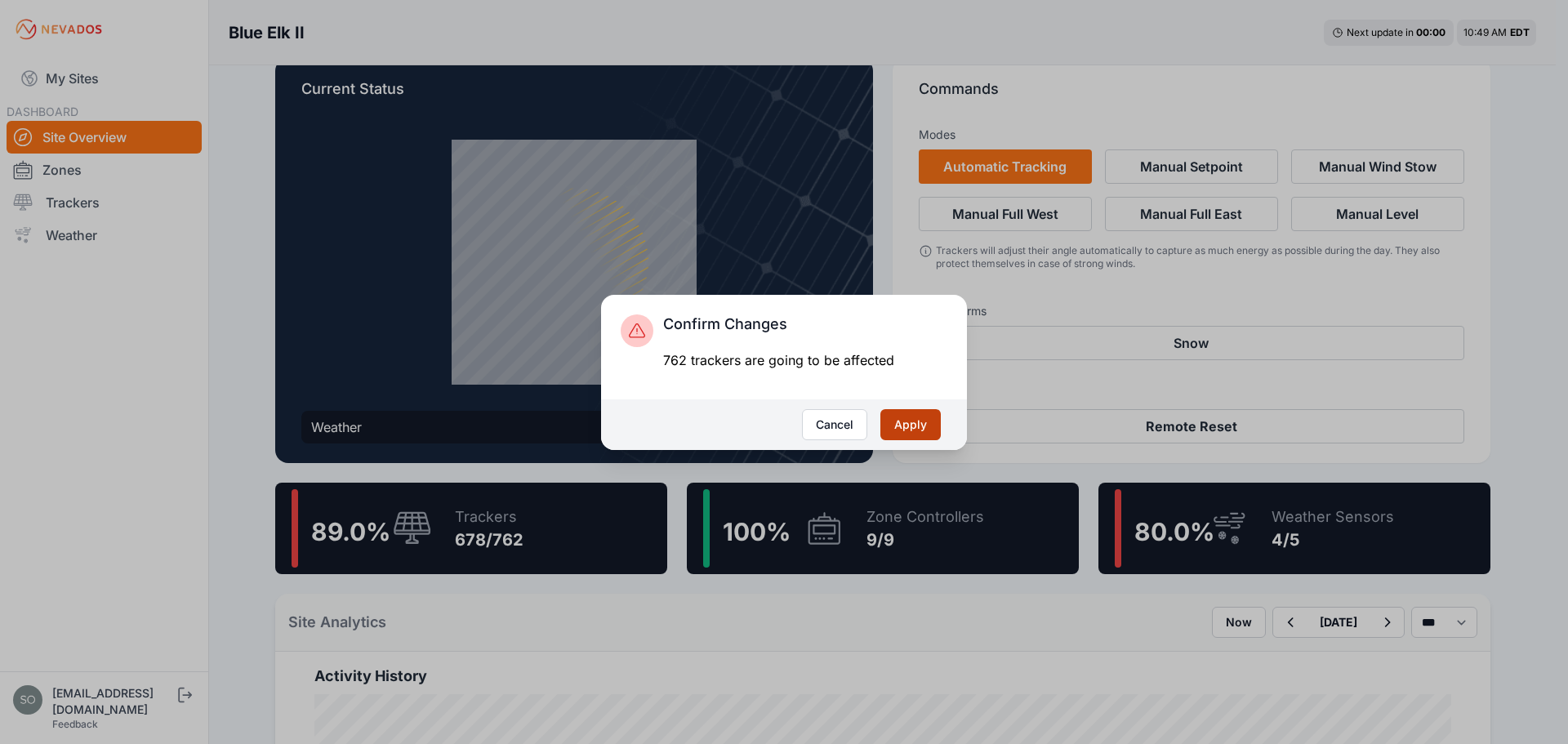
click at [917, 409] on button "Apply" at bounding box center [911, 425] width 61 height 31
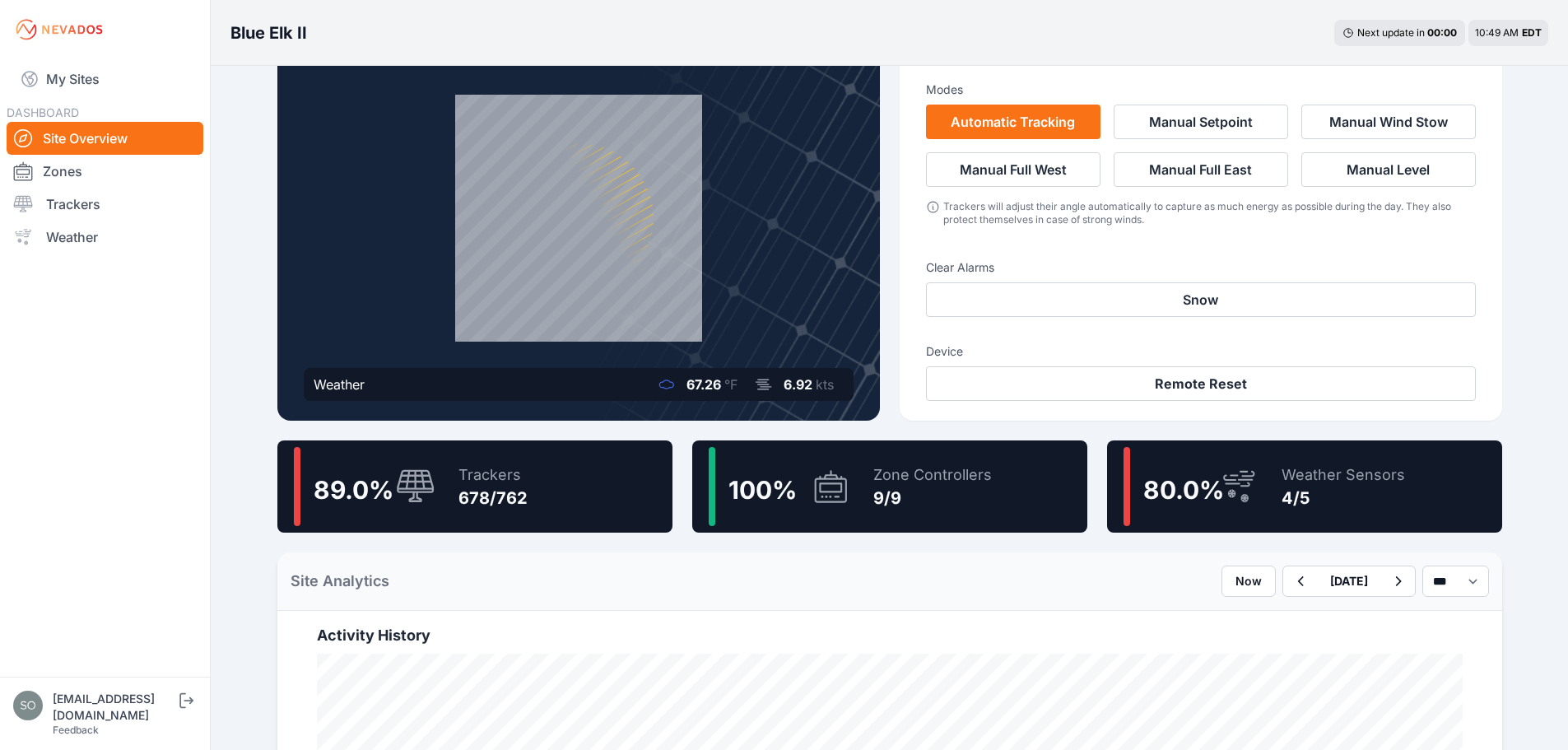
scroll to position [247, 0]
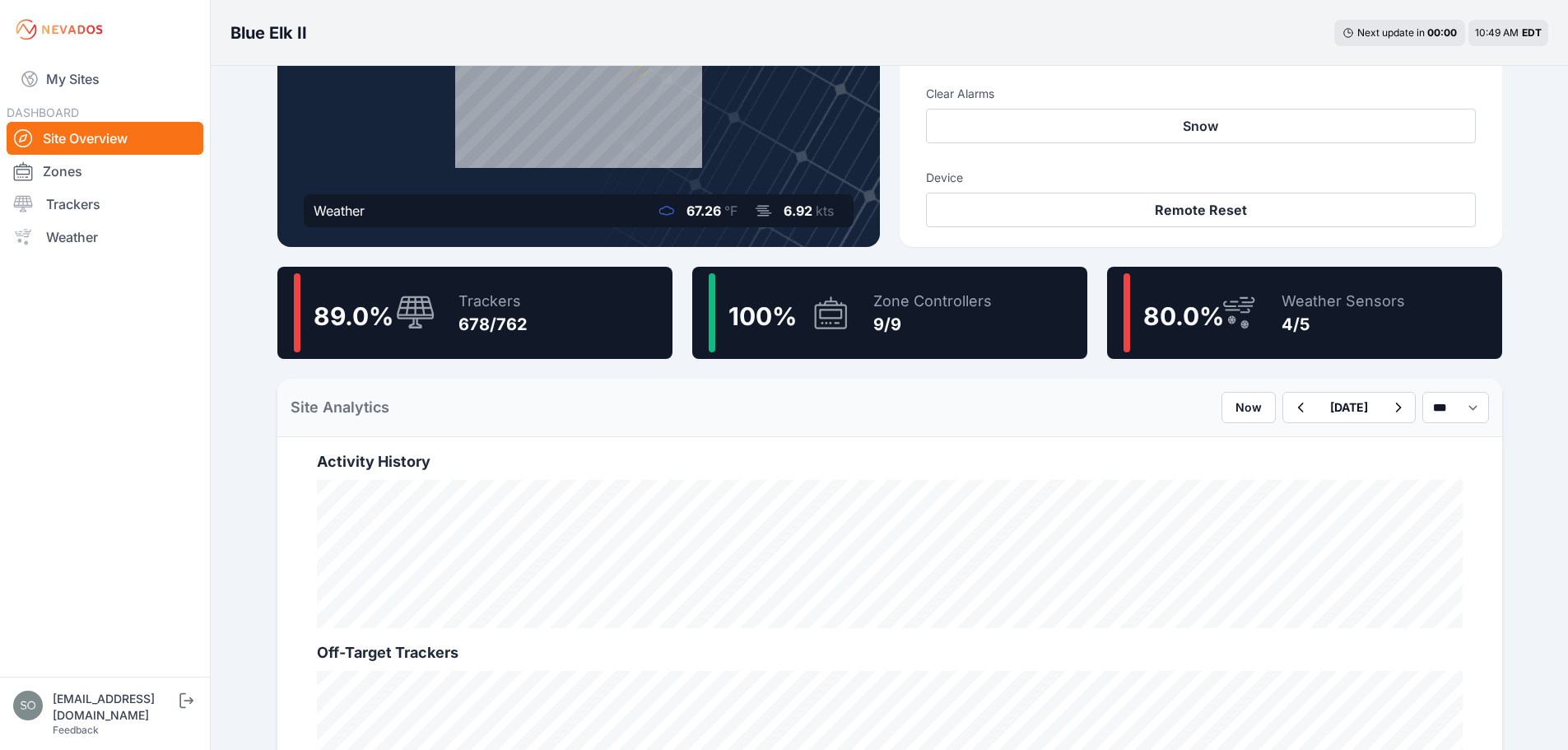
click at [182, 596] on nav "My Sites DASHBOARD Site Overview Zones Trackers Weather" at bounding box center [104, 362] width 210 height 604
